Goal: Information Seeking & Learning: Check status

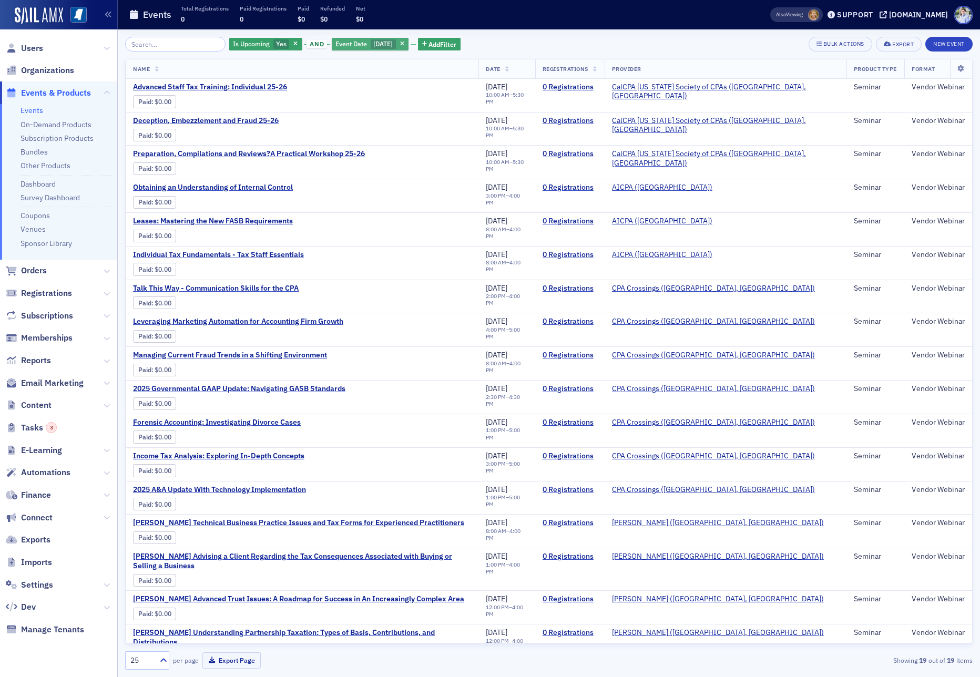
click at [352, 44] on span "Event Date" at bounding box center [352, 43] width 32 height 8
select select "8"
select select "2025"
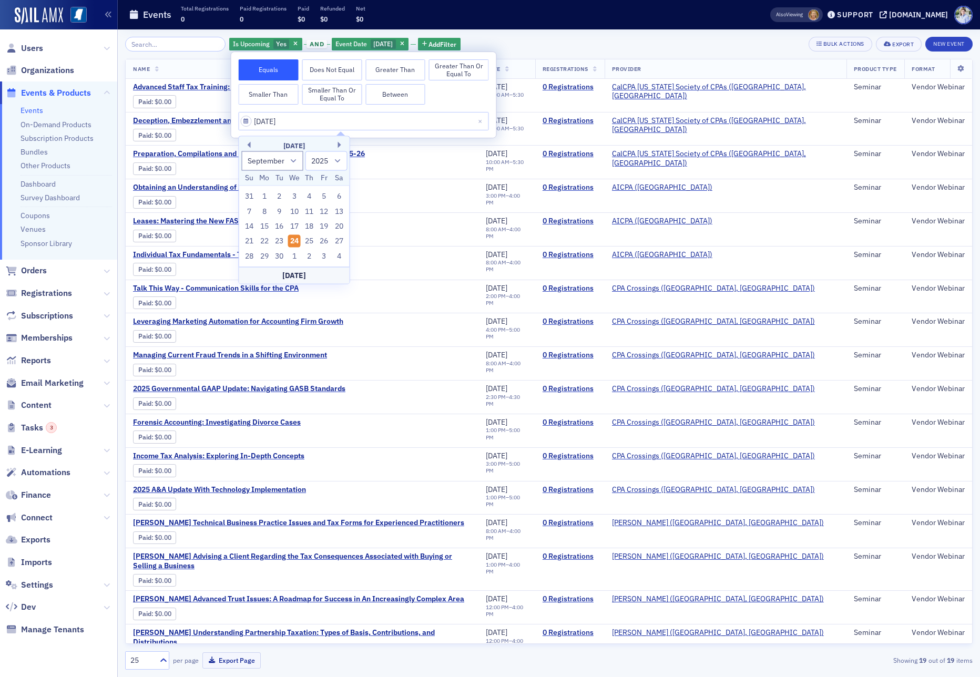
click at [284, 238] on div "23" at bounding box center [279, 241] width 13 height 13
type input "[DATE]"
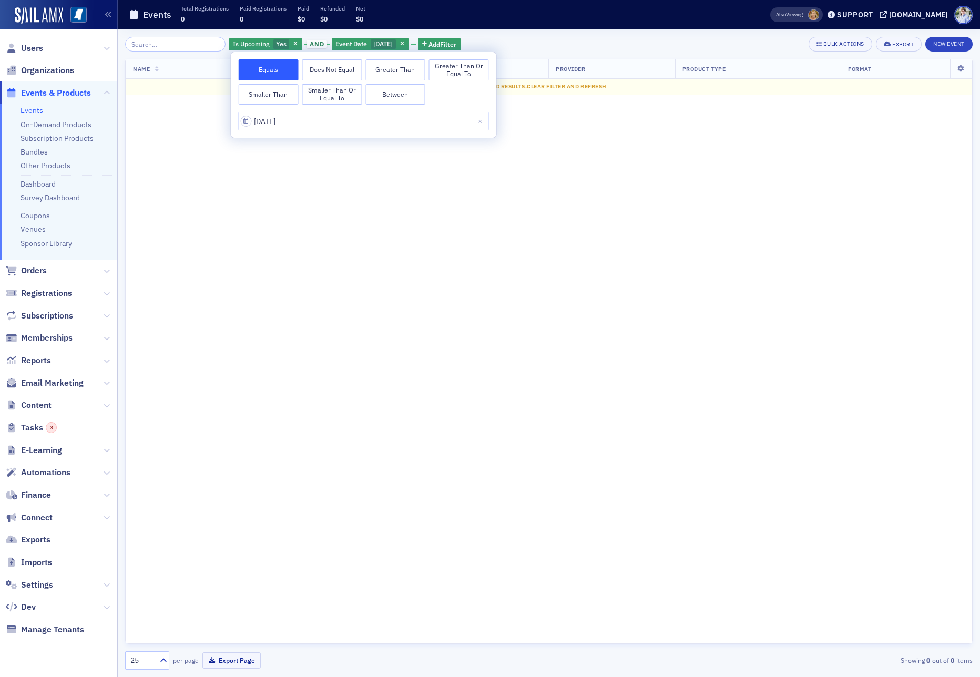
click at [347, 112] on div "[DATE]" at bounding box center [364, 121] width 250 height 18
drag, startPoint x: 348, startPoint y: 122, endPoint x: 346, endPoint y: 130, distance: 8.2
click at [347, 122] on input "[DATE]" at bounding box center [364, 121] width 250 height 18
select select "8"
select select "2025"
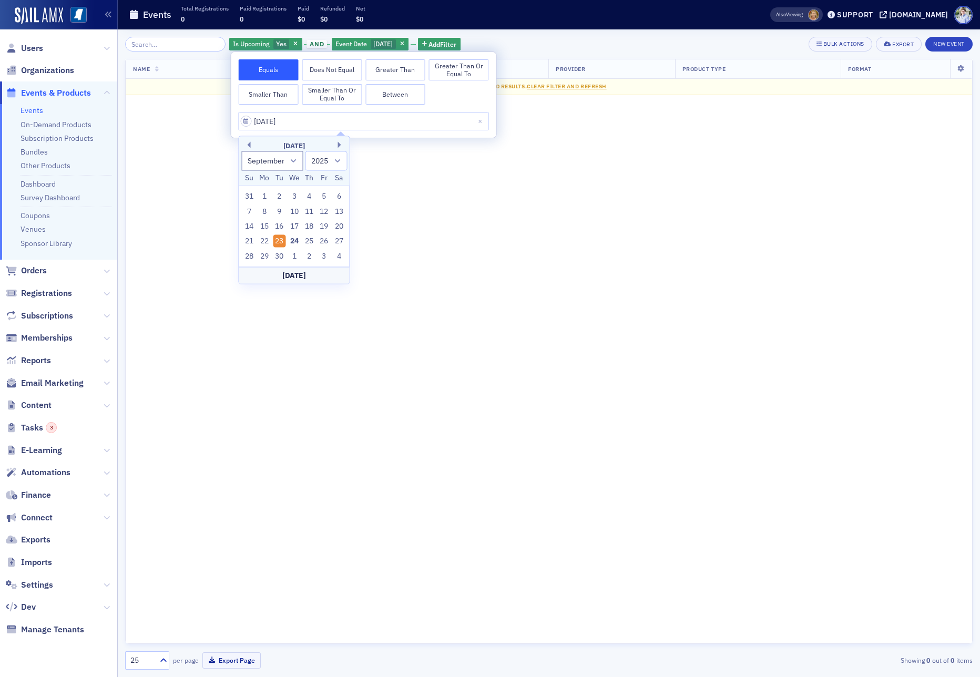
click at [303, 276] on div "[DATE]" at bounding box center [294, 275] width 110 height 17
type input "[DATE]"
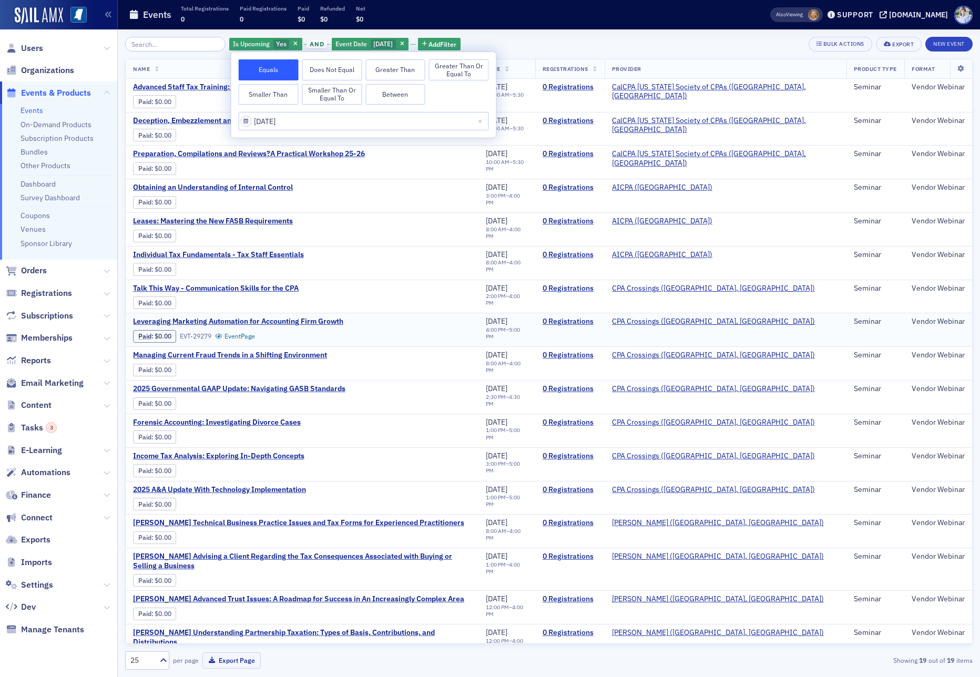
scroll to position [72, 0]
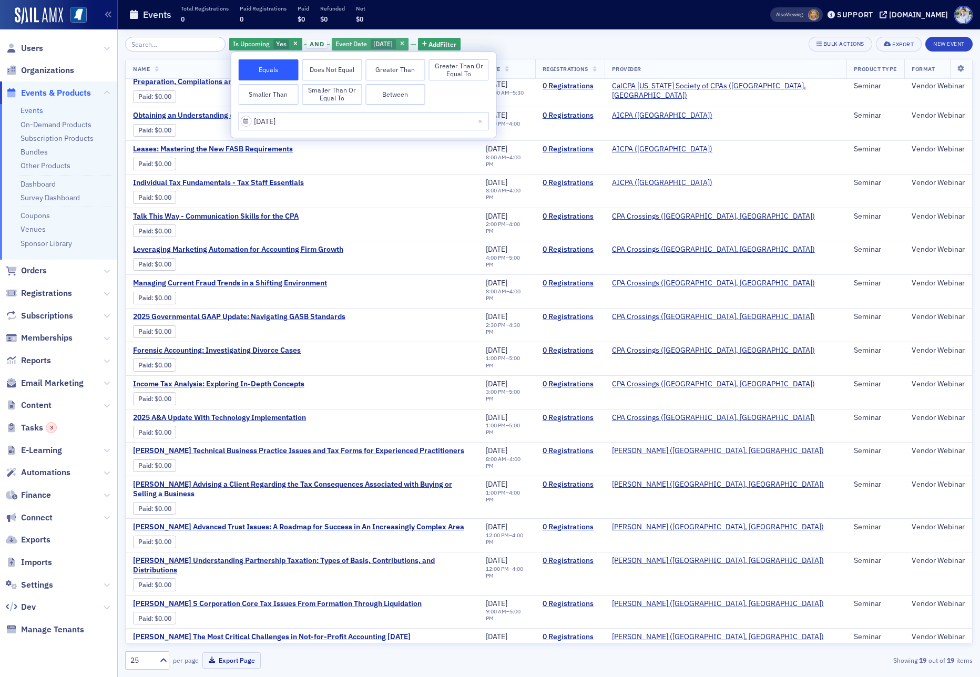
click at [291, 42] on span "button" at bounding box center [295, 43] width 9 height 9
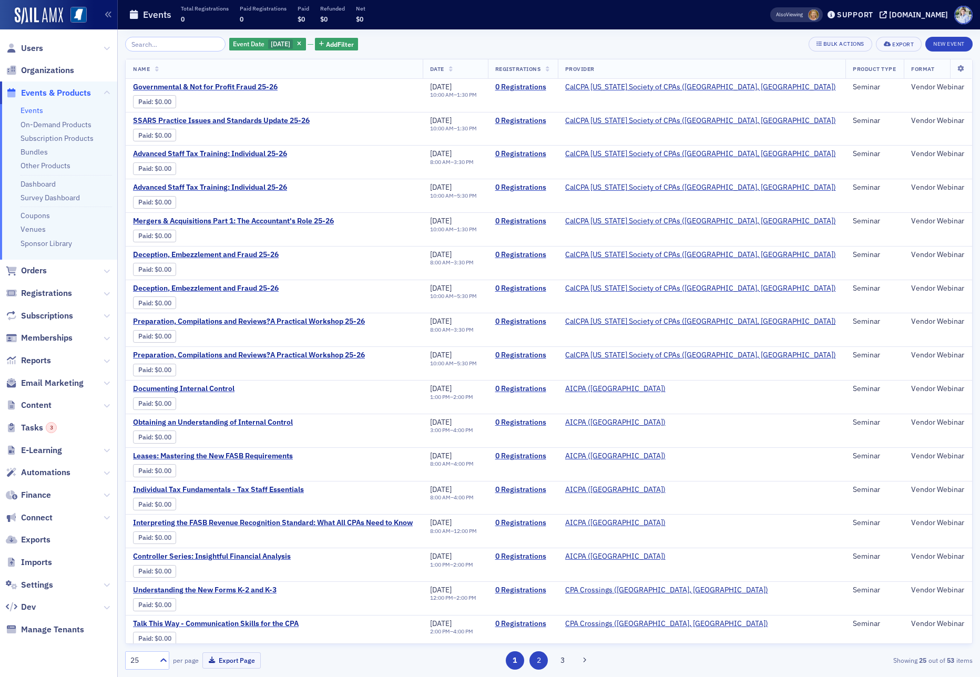
click at [539, 663] on button "2" at bounding box center [539, 661] width 18 height 18
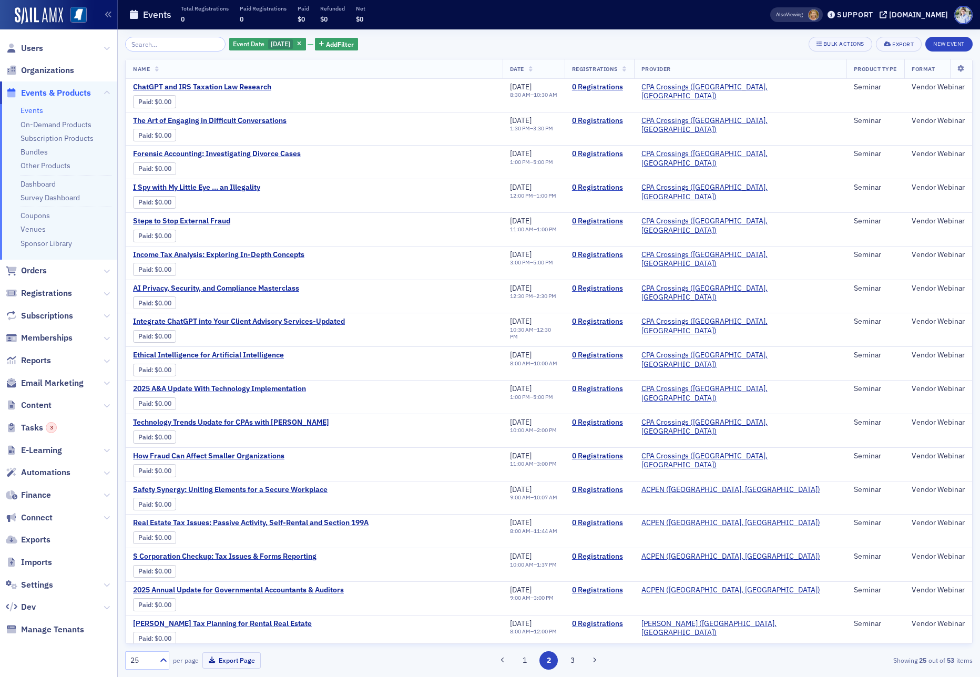
click at [586, 50] on div "Event Date [DATE] Add Filter Bulk Actions Export New Event" at bounding box center [549, 44] width 848 height 15
click at [618, 69] on span "Registrations" at bounding box center [595, 68] width 46 height 7
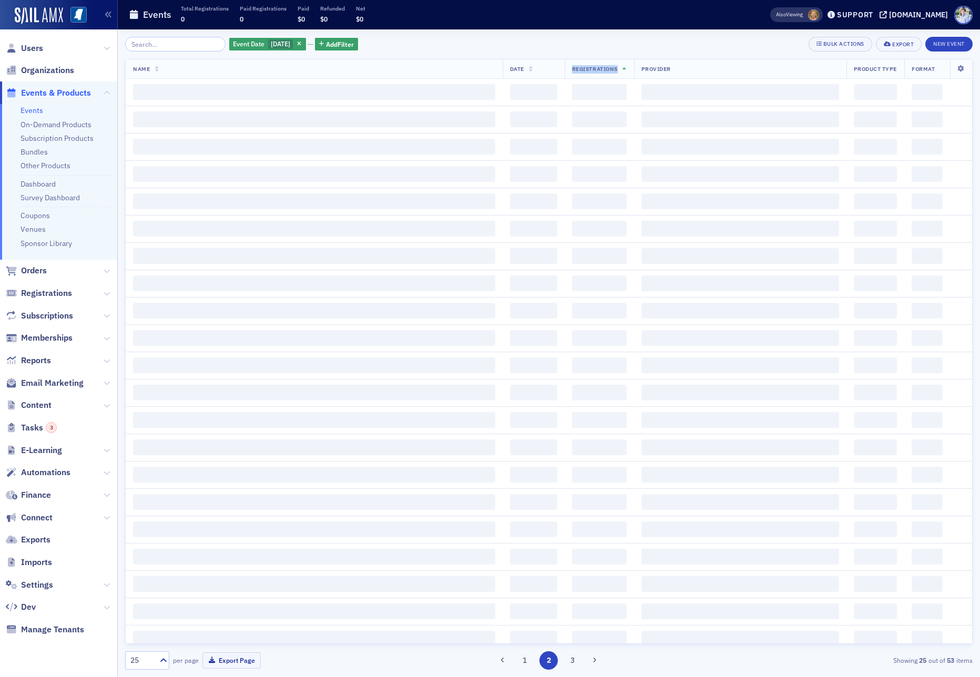
click at [618, 69] on span "Registrations" at bounding box center [595, 68] width 46 height 7
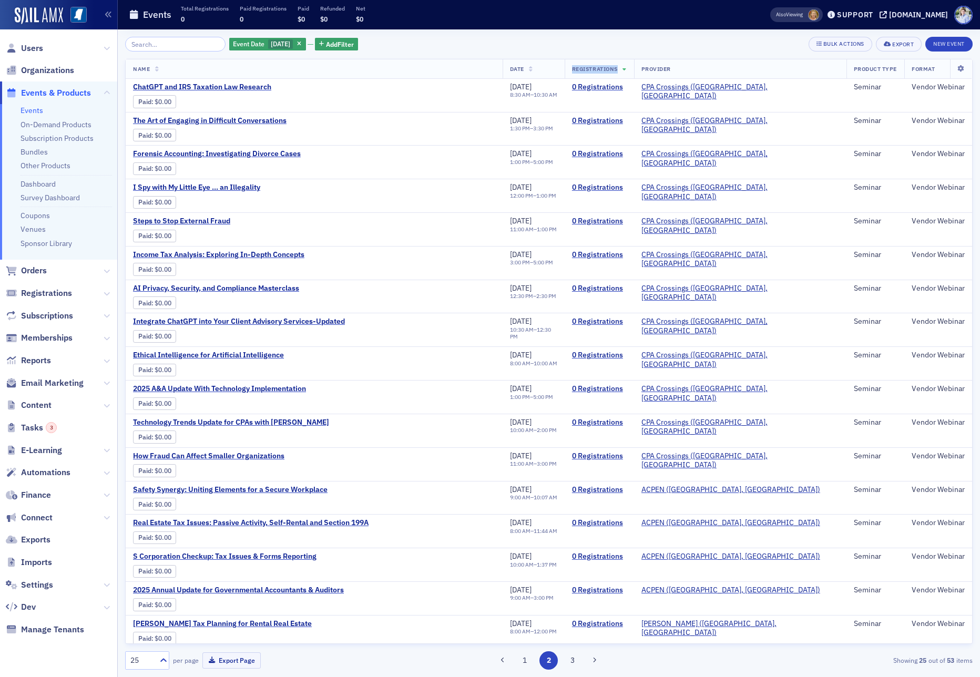
click at [528, 668] on button "1" at bounding box center [525, 661] width 18 height 18
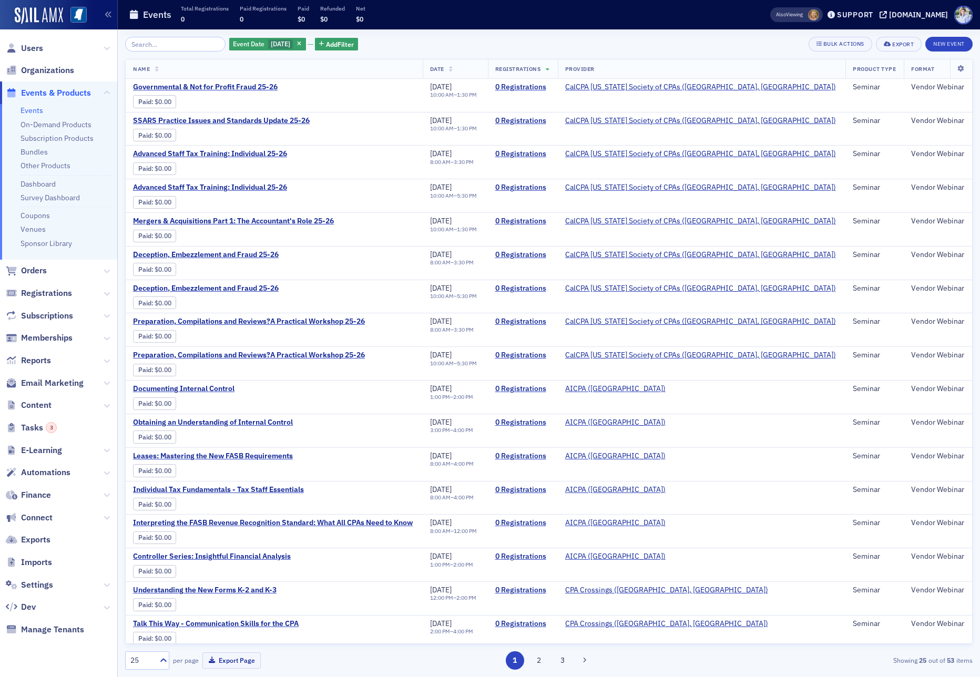
click at [489, 30] on div "Event Date [DATE] Add Filter Bulk Actions Export New Event Name Date Registrati…" at bounding box center [549, 353] width 848 height 648
